Goal: Find specific page/section: Find specific page/section

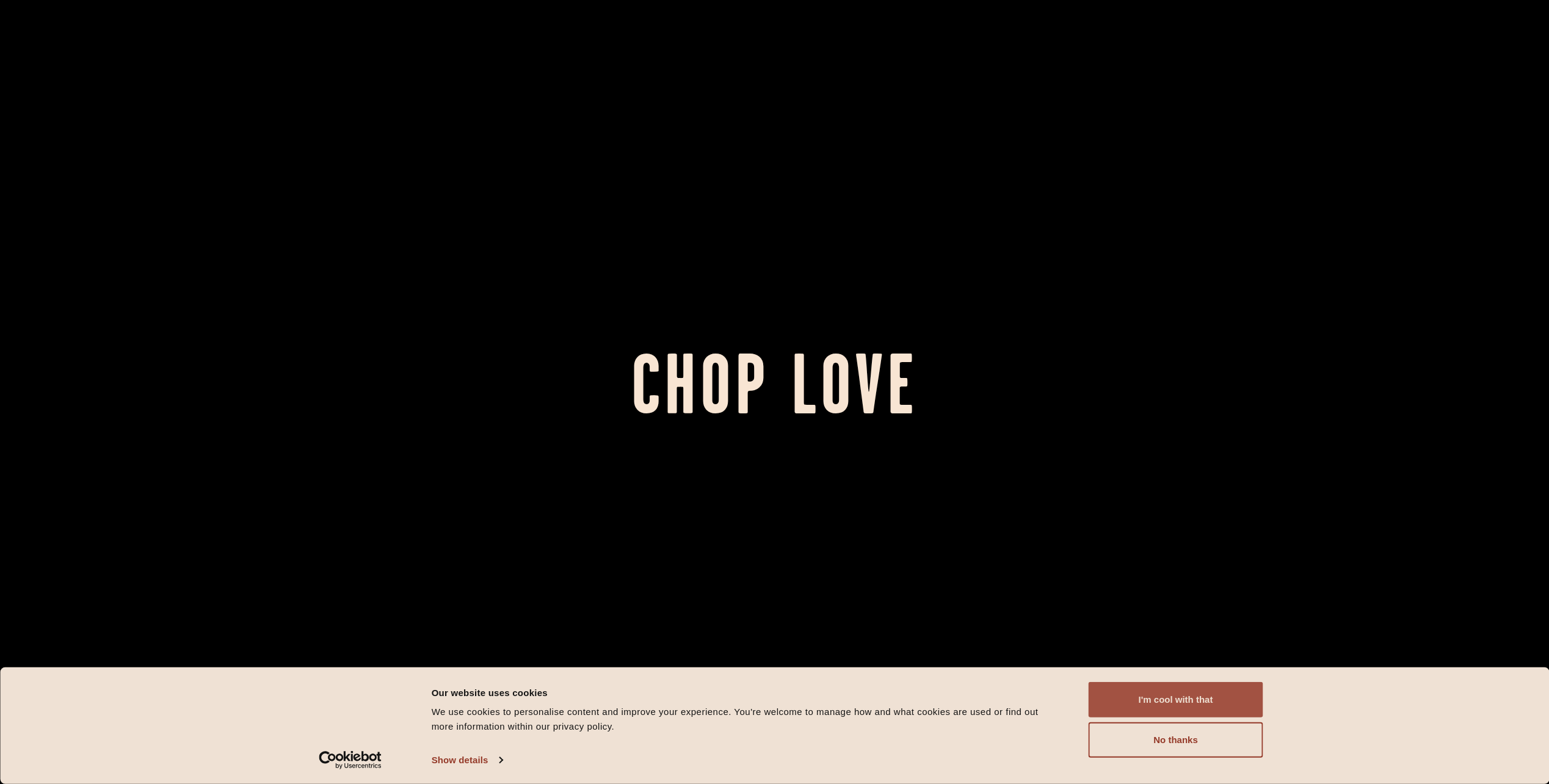
click at [1199, 704] on button "I'm cool with that" at bounding box center [1176, 700] width 175 height 35
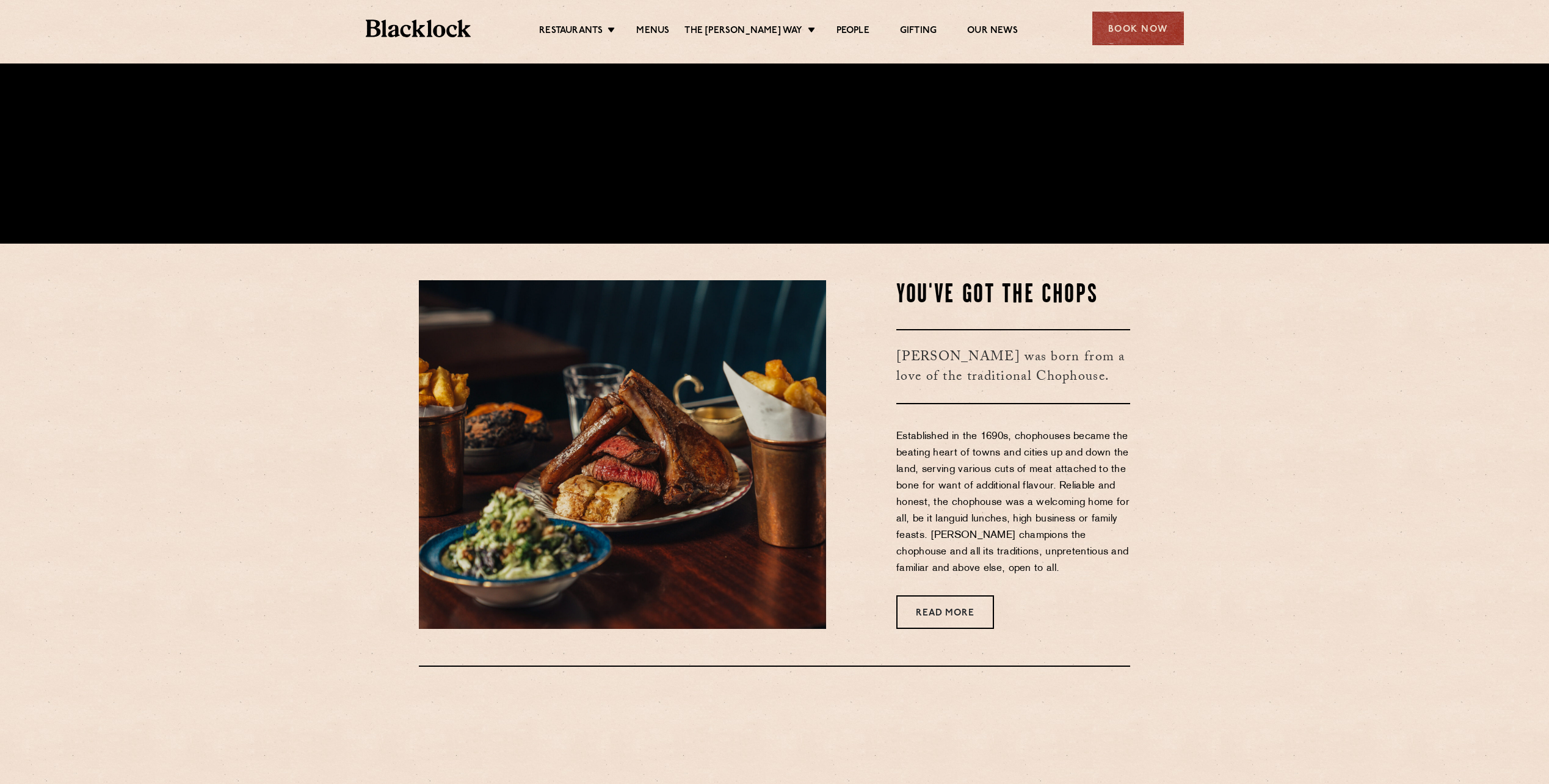
scroll to position [611, 0]
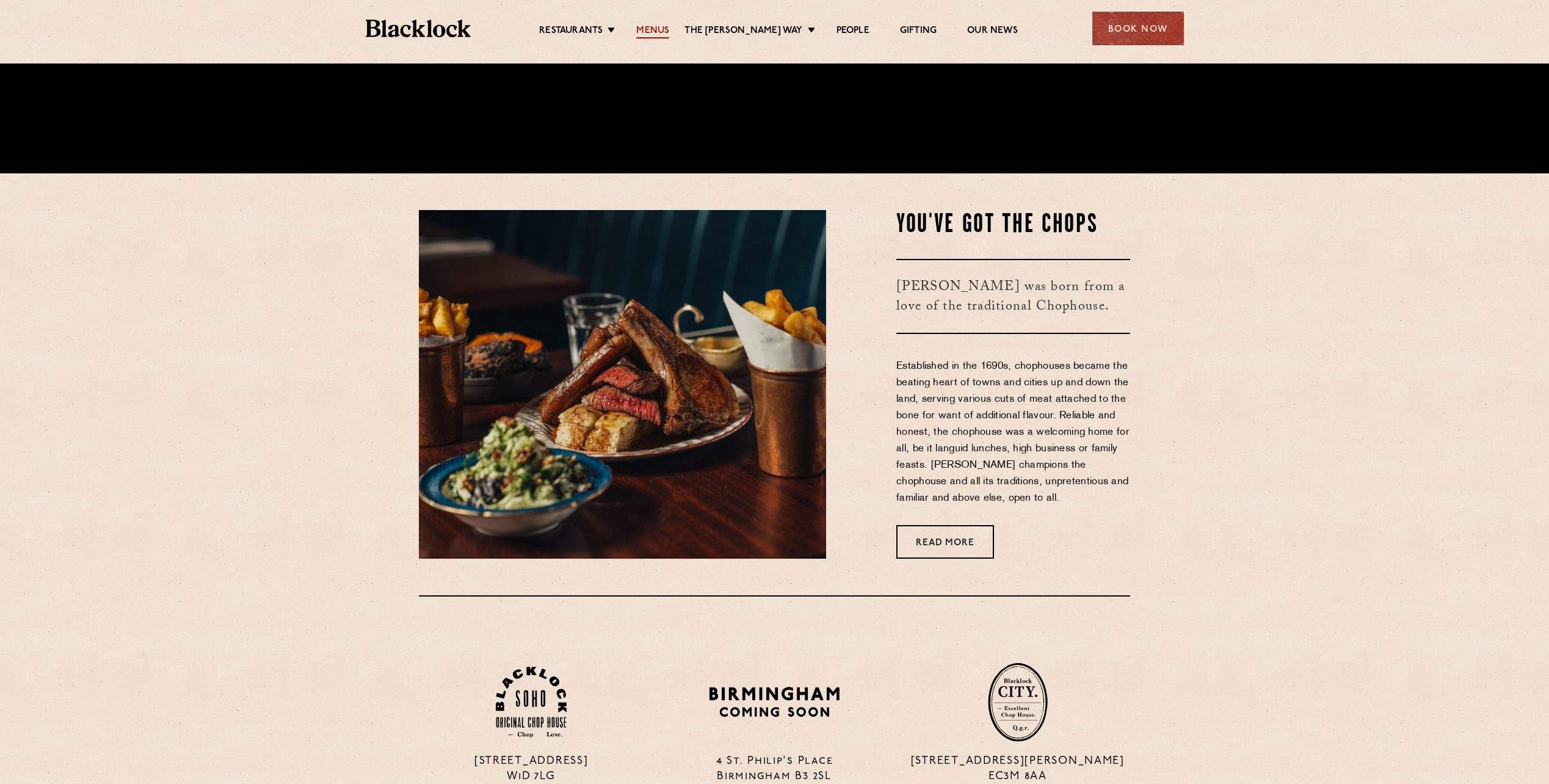
click at [669, 28] on link "Menus" at bounding box center [653, 32] width 33 height 14
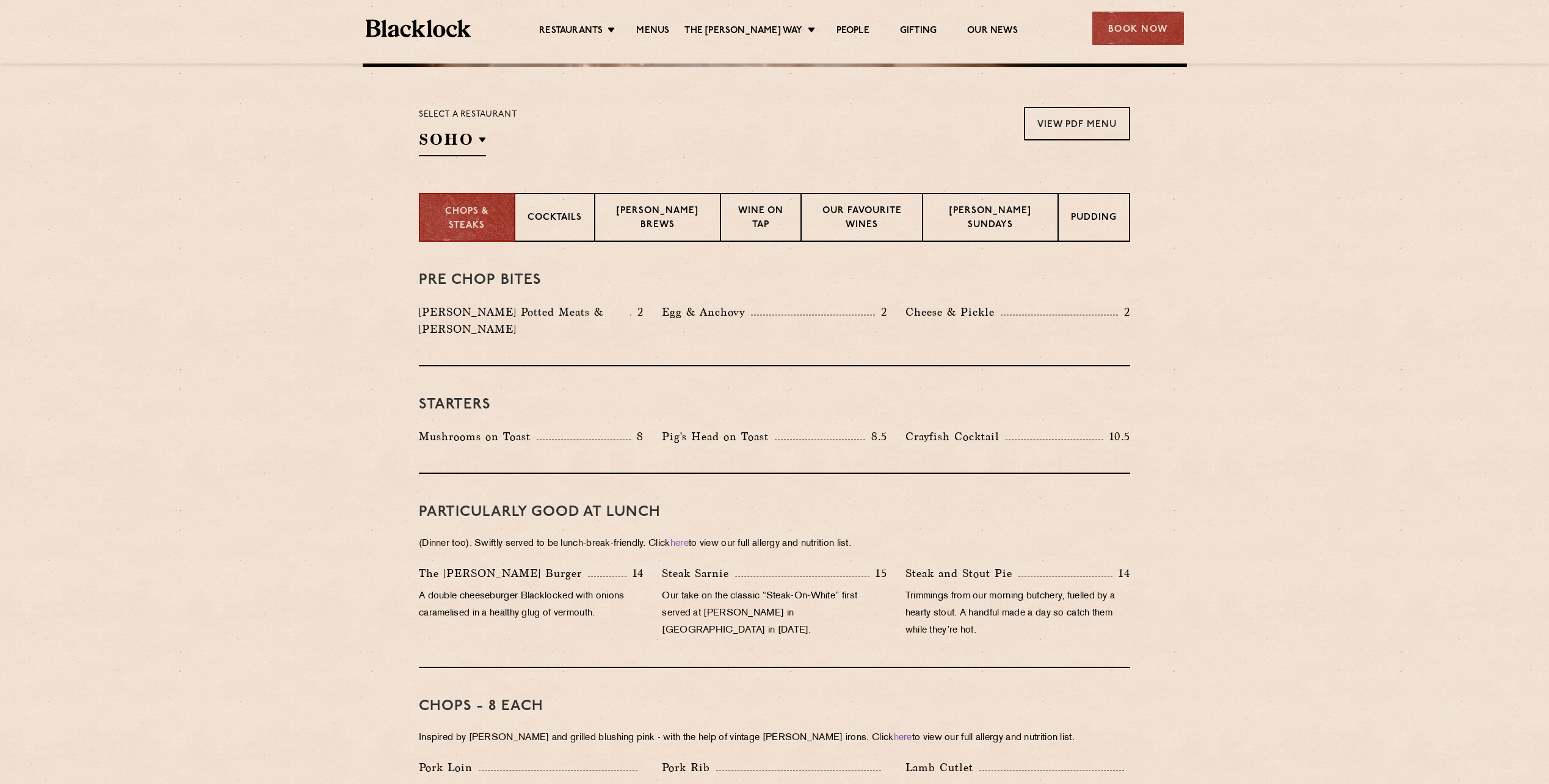
scroll to position [488, 0]
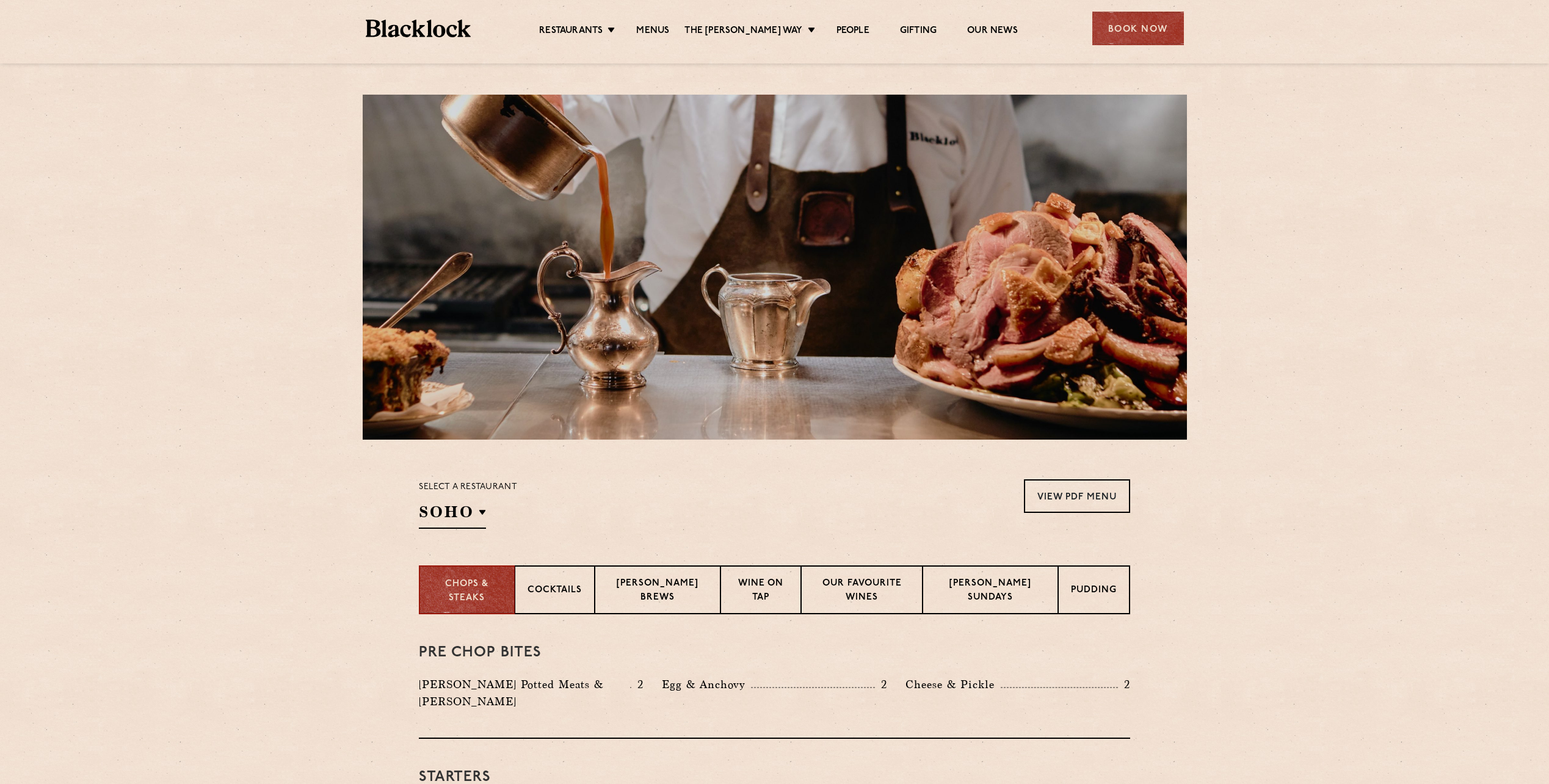
scroll to position [122, 0]
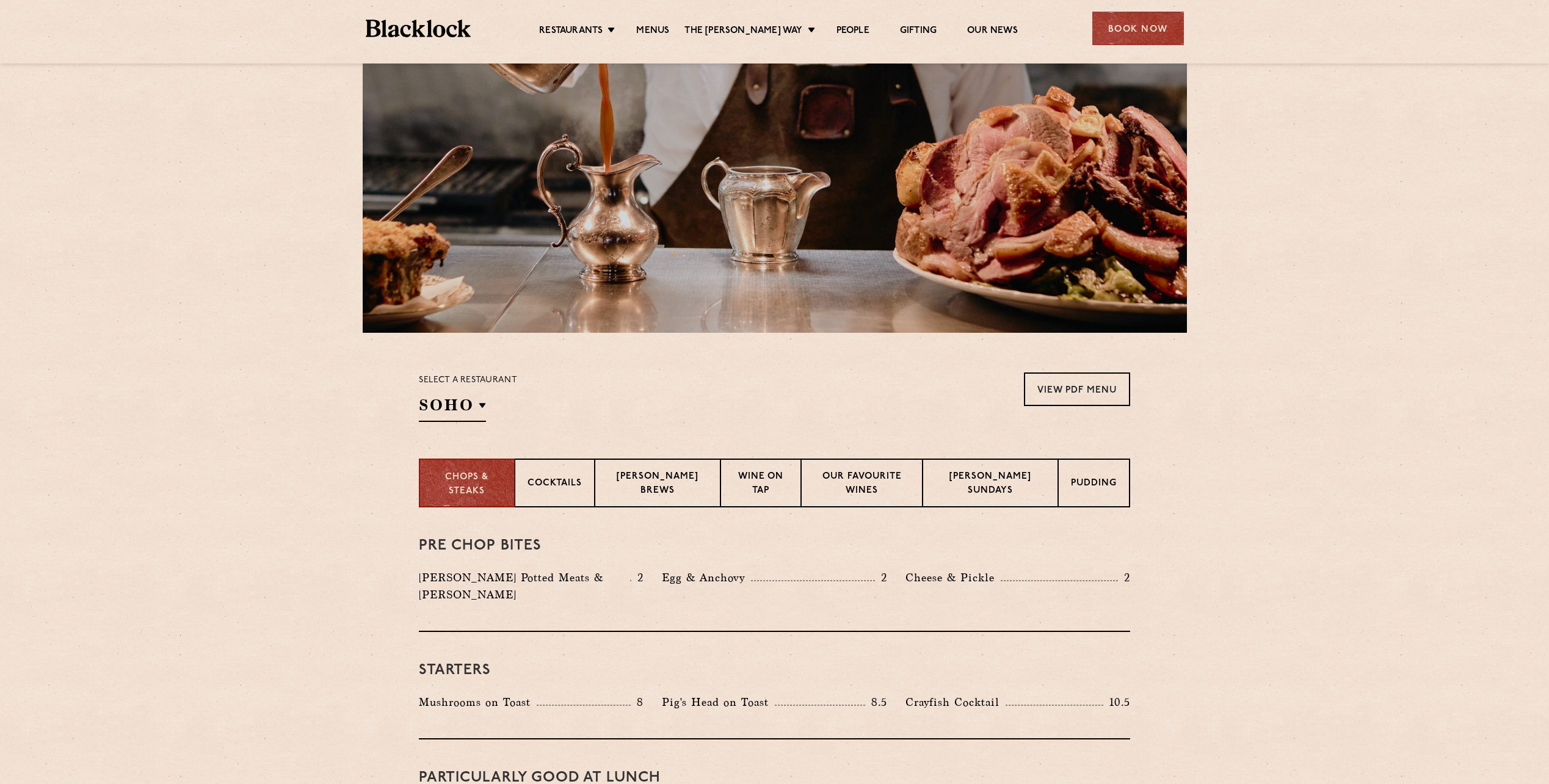
scroll to position [244, 0]
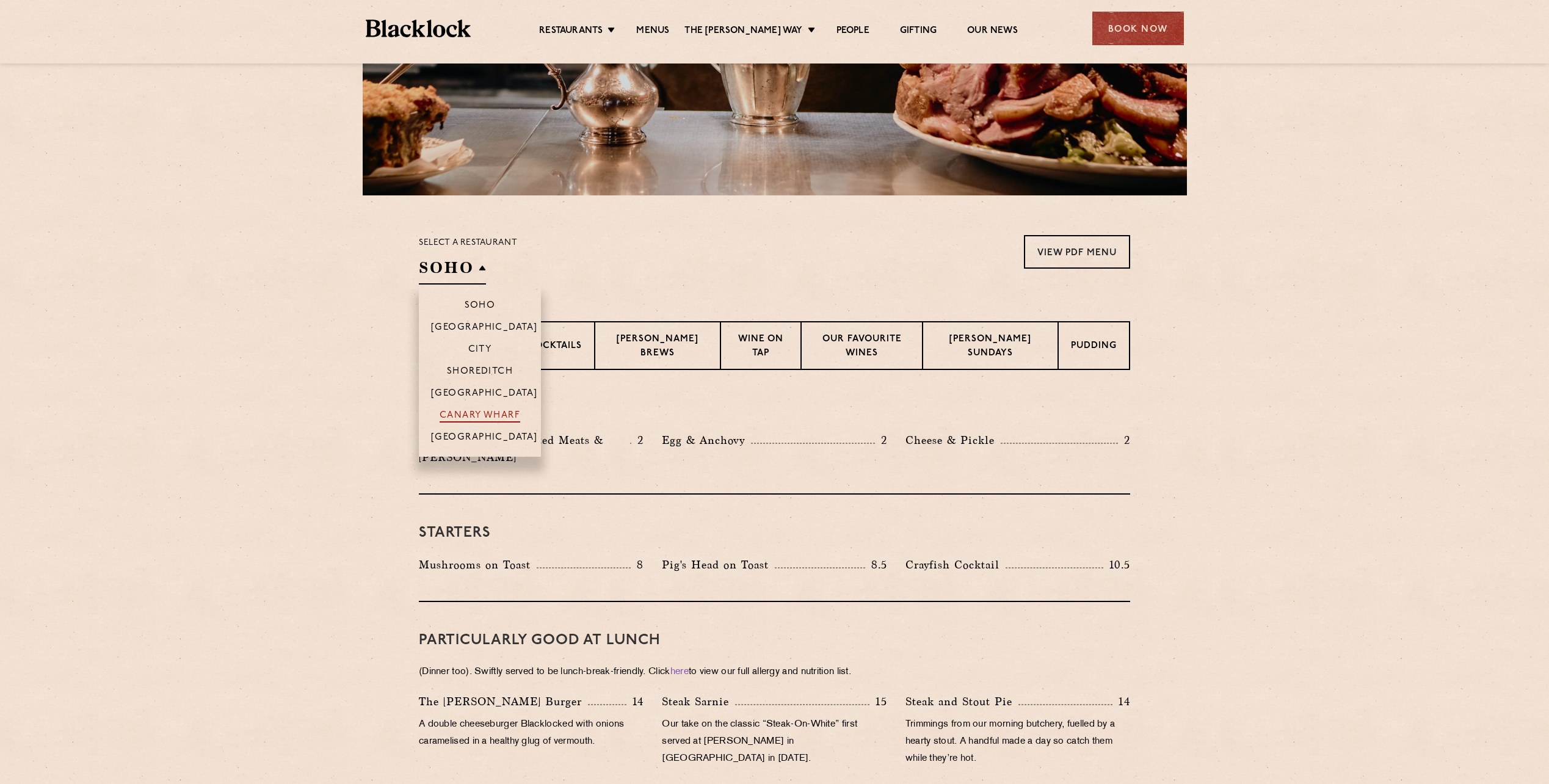
click at [475, 415] on p "Canary Wharf" at bounding box center [480, 416] width 81 height 12
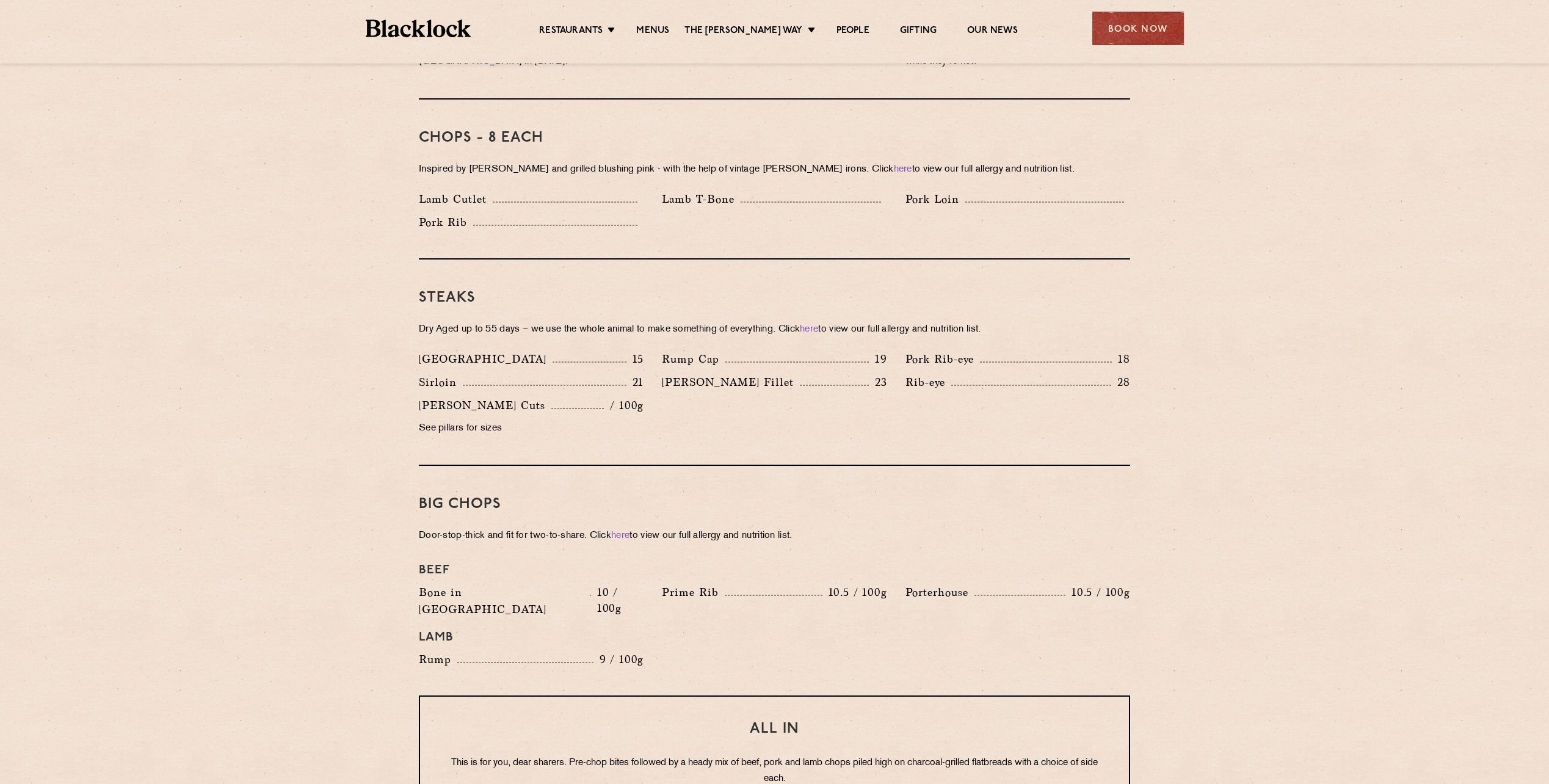
scroll to position [1038, 0]
